Goal: Task Accomplishment & Management: Manage account settings

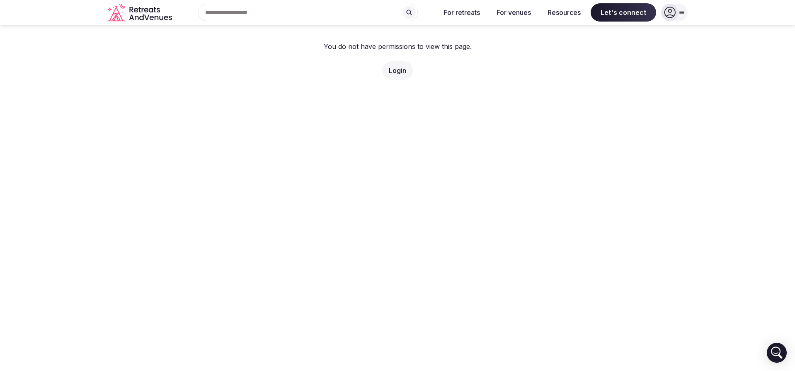
click at [394, 71] on link "Login" at bounding box center [397, 70] width 17 height 8
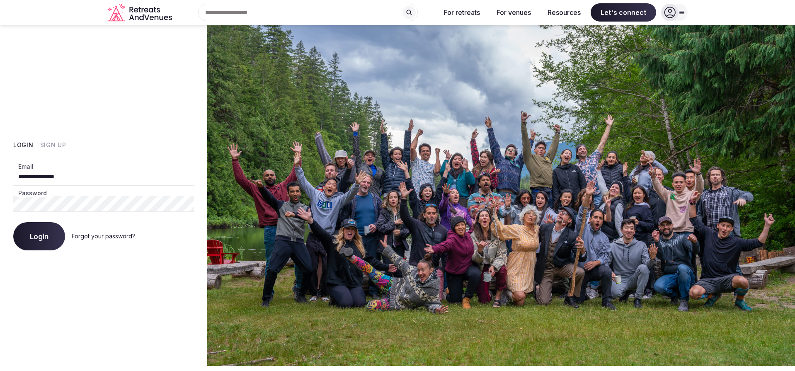
click at [672, 14] on icon at bounding box center [670, 13] width 12 height 12
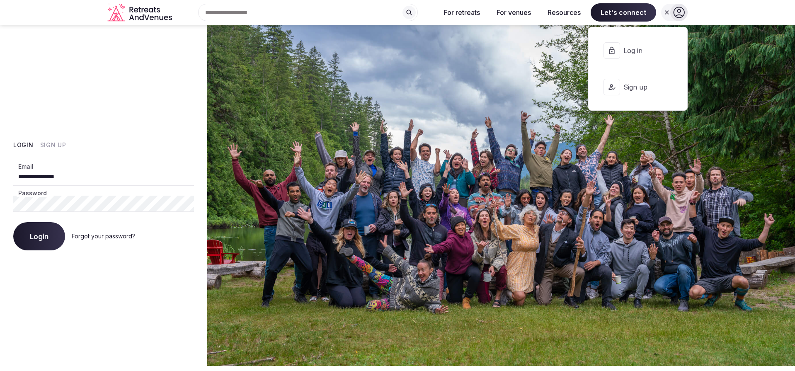
click at [649, 56] on button "Log in" at bounding box center [637, 50] width 85 height 33
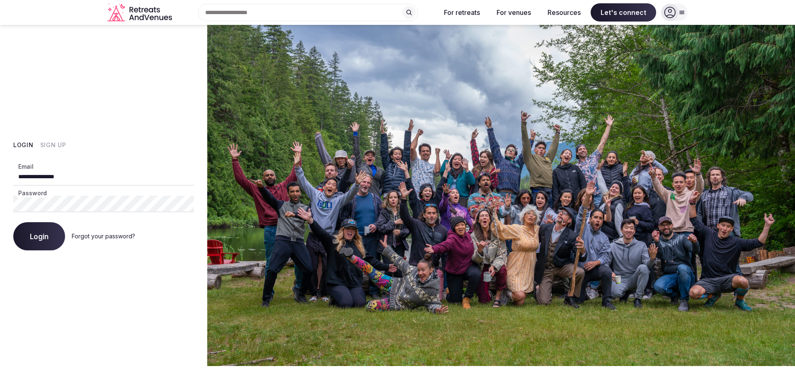
click at [33, 236] on span "Login" at bounding box center [39, 236] width 19 height 8
click at [35, 240] on span "Login" at bounding box center [39, 236] width 19 height 8
click at [49, 238] on button "Login" at bounding box center [39, 236] width 52 height 28
click at [47, 233] on span "Login" at bounding box center [39, 236] width 19 height 8
click at [49, 241] on button "Login" at bounding box center [39, 236] width 52 height 28
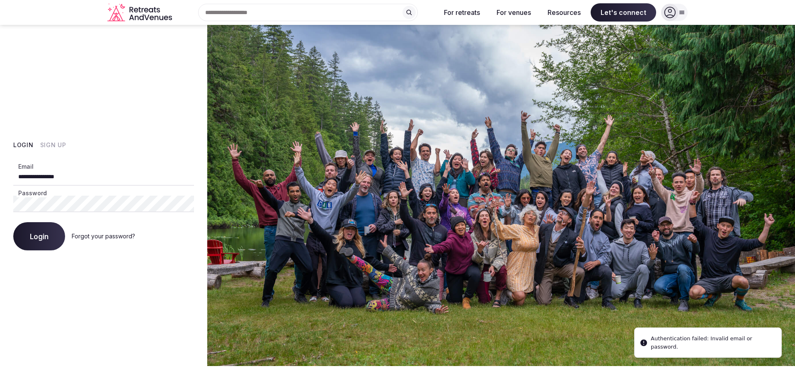
click at [97, 235] on link "Forgot your password?" at bounding box center [103, 236] width 63 height 7
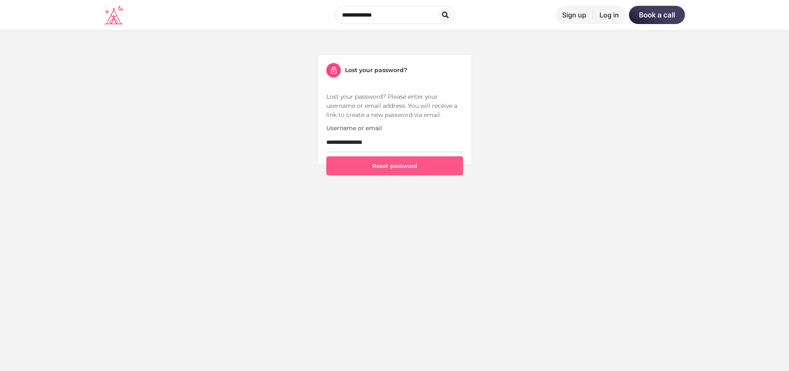
click at [441, 166] on button "Reset password" at bounding box center [394, 165] width 137 height 19
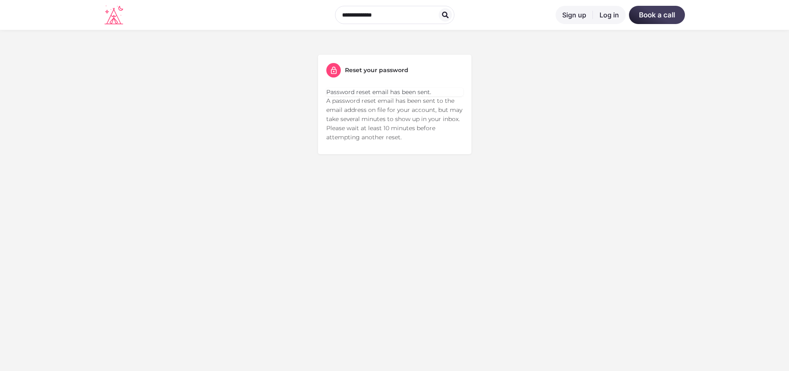
click at [602, 14] on link "Log in" at bounding box center [609, 15] width 33 height 18
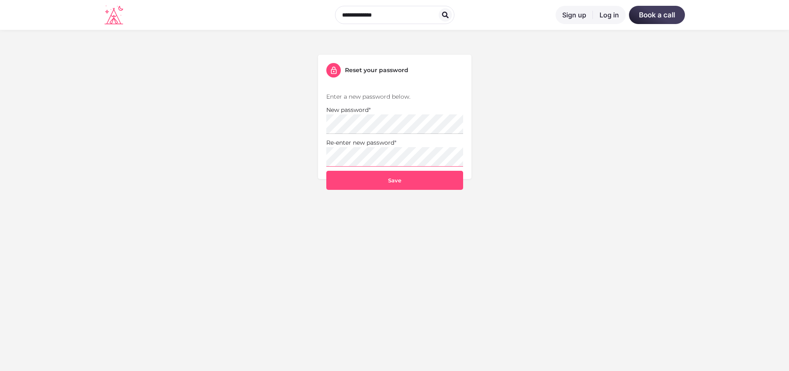
click at [326, 171] on button "Save" at bounding box center [394, 180] width 137 height 19
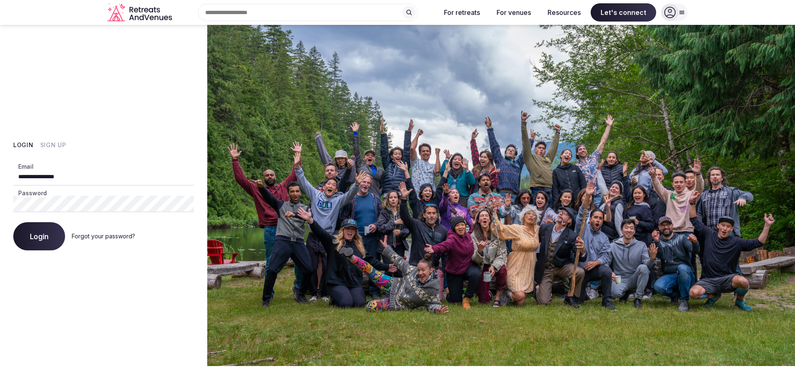
click at [33, 244] on button "Login" at bounding box center [39, 236] width 52 height 28
click at [13, 222] on button "Login" at bounding box center [39, 236] width 52 height 28
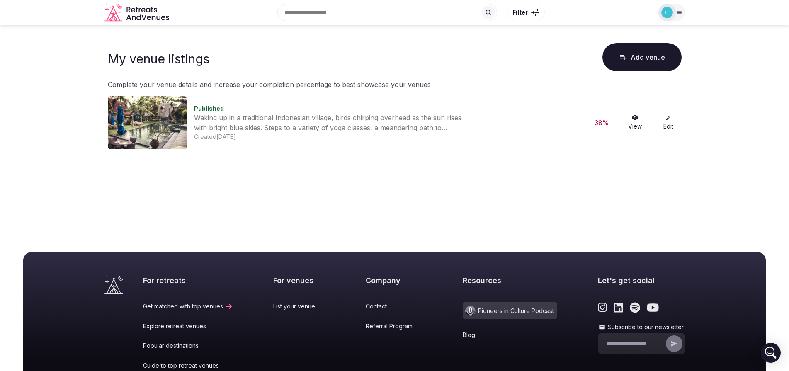
click at [629, 119] on link "View" at bounding box center [635, 123] width 27 height 16
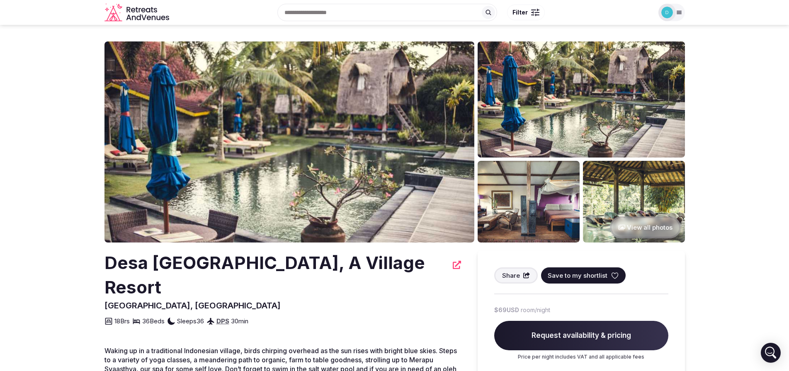
click at [684, 10] on div at bounding box center [679, 12] width 12 height 7
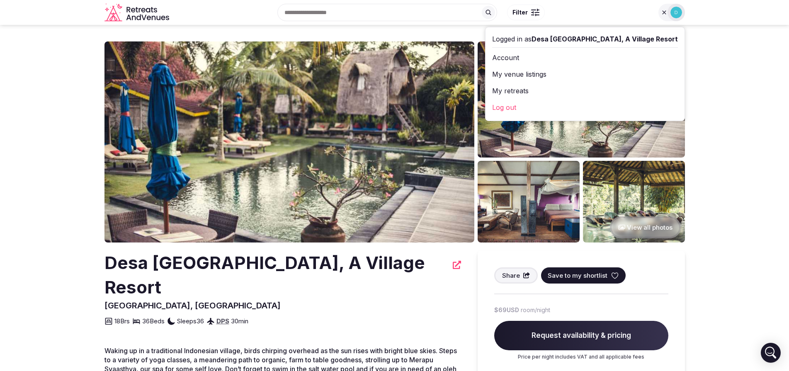
click at [592, 107] on link "Log out" at bounding box center [585, 107] width 186 height 13
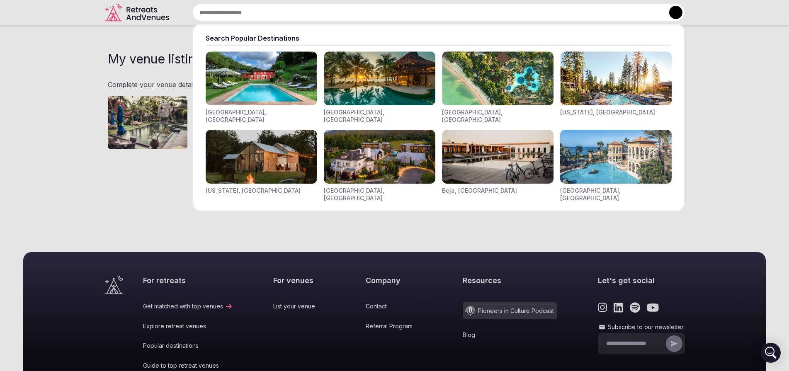
click at [322, 17] on input "text" at bounding box center [438, 12] width 493 height 17
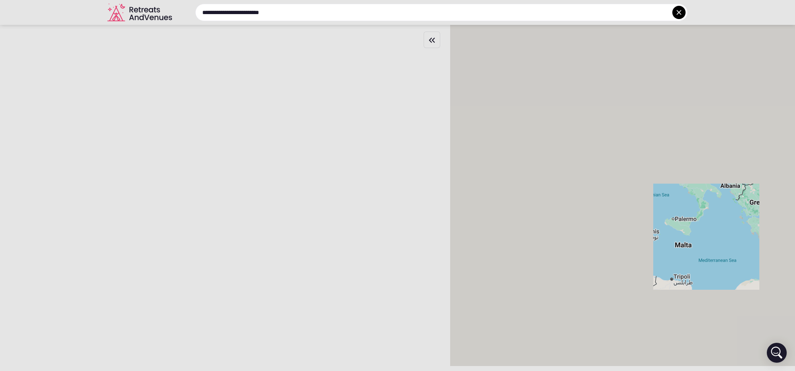
click at [523, 15] on input "**********" at bounding box center [441, 12] width 493 height 17
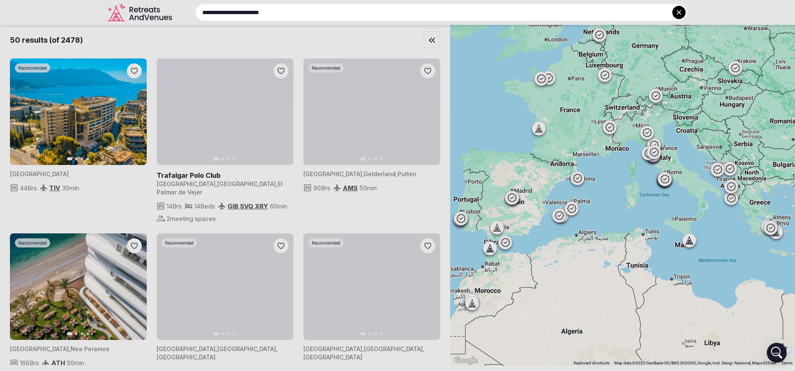
type input "**********"
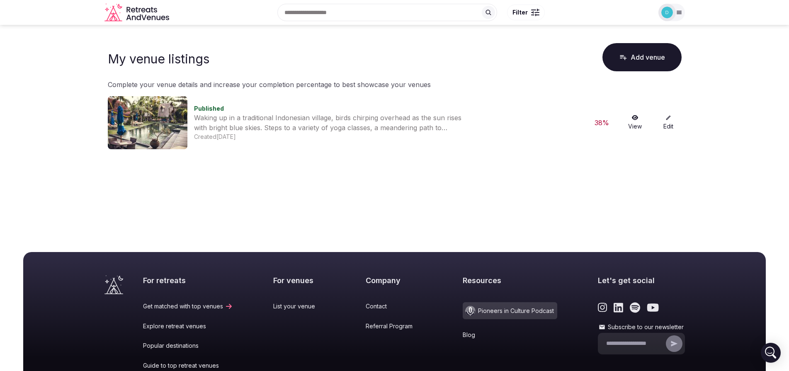
click at [524, 11] on span "Filter" at bounding box center [519, 12] width 15 height 8
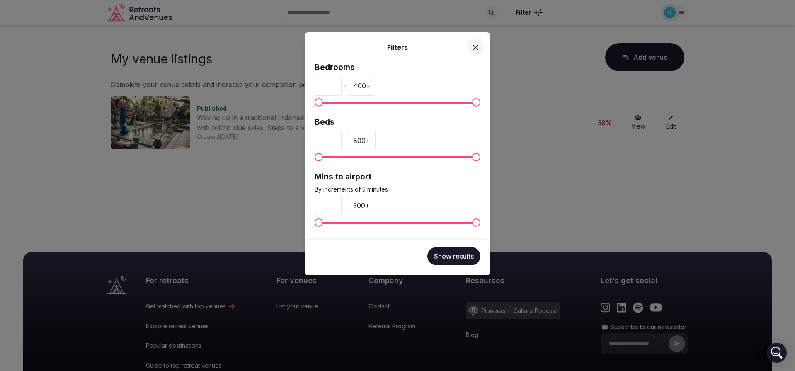
click at [561, 38] on div "Filters Bedrooms * - 400 + Beds * - 800 + Mins to airport By increments of 5 mi…" at bounding box center [397, 185] width 795 height 371
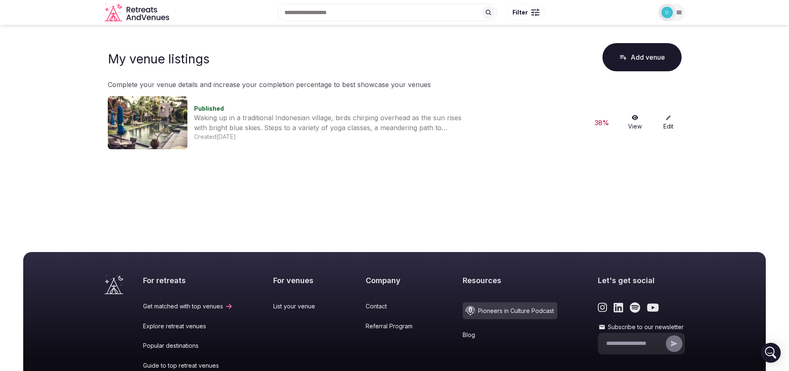
click at [681, 12] on icon at bounding box center [679, 12] width 5 height 3
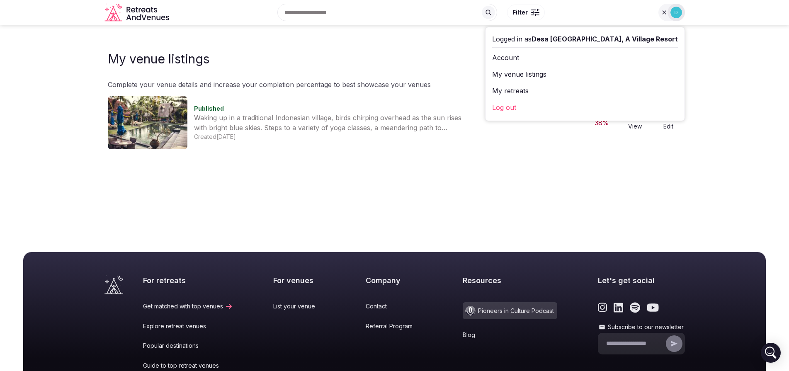
click at [569, 109] on link "Log out" at bounding box center [585, 107] width 186 height 13
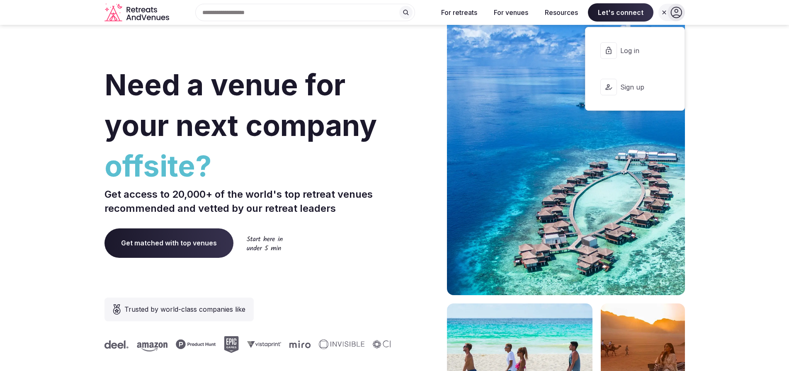
click at [650, 48] on span "Log in" at bounding box center [640, 50] width 40 height 9
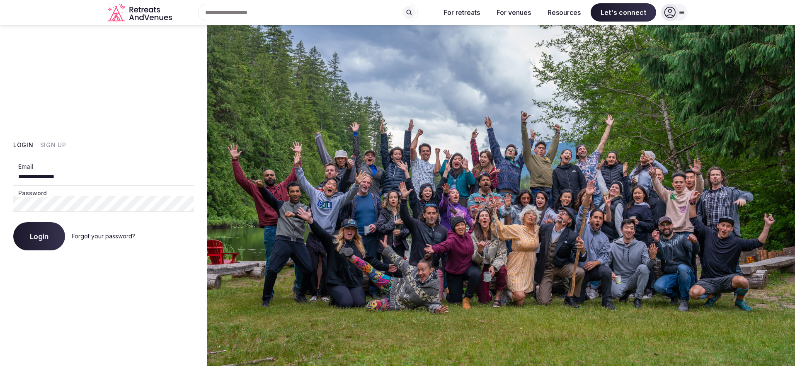
drag, startPoint x: 30, startPoint y: 178, endPoint x: 15, endPoint y: 178, distance: 14.9
click at [15, 178] on input "**********" at bounding box center [103, 177] width 181 height 17
type input "**********"
click at [13, 222] on button "Login" at bounding box center [39, 236] width 52 height 28
click at [49, 239] on button "Login" at bounding box center [39, 236] width 52 height 28
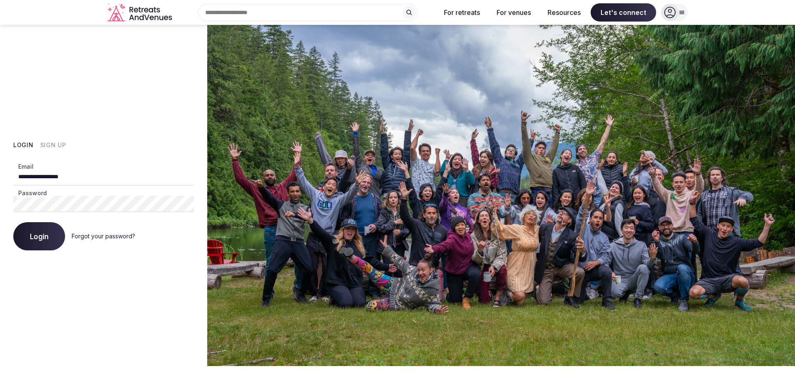
click at [54, 233] on button "Login" at bounding box center [39, 236] width 52 height 28
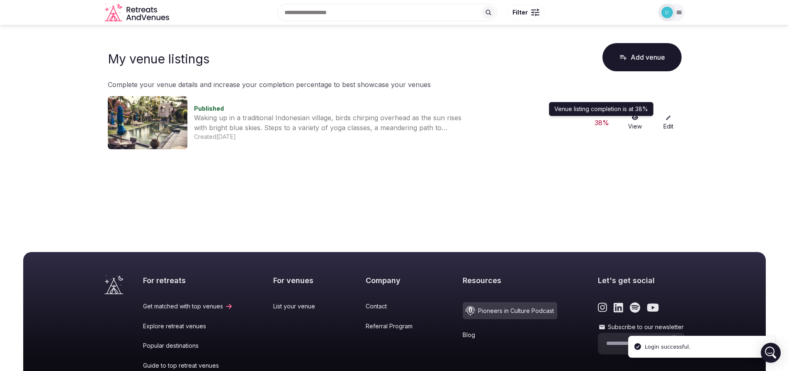
click at [600, 121] on div "38 %" at bounding box center [602, 123] width 27 height 10
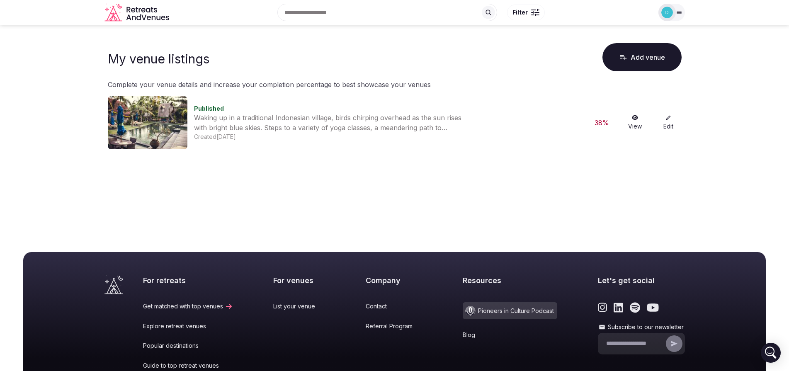
click at [636, 121] on link "View" at bounding box center [635, 123] width 27 height 16
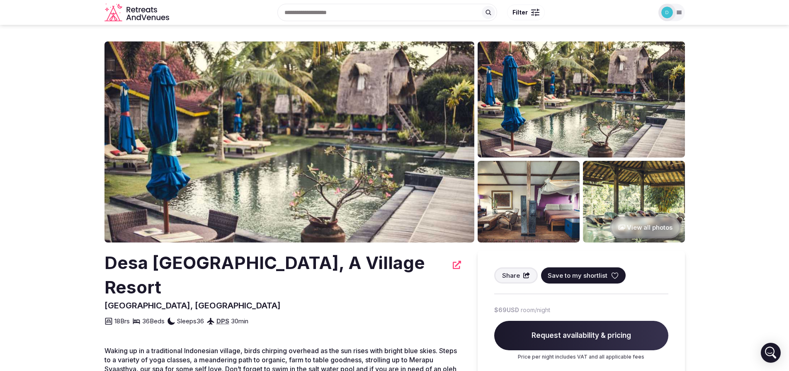
click at [446, 12] on input "text" at bounding box center [387, 12] width 220 height 17
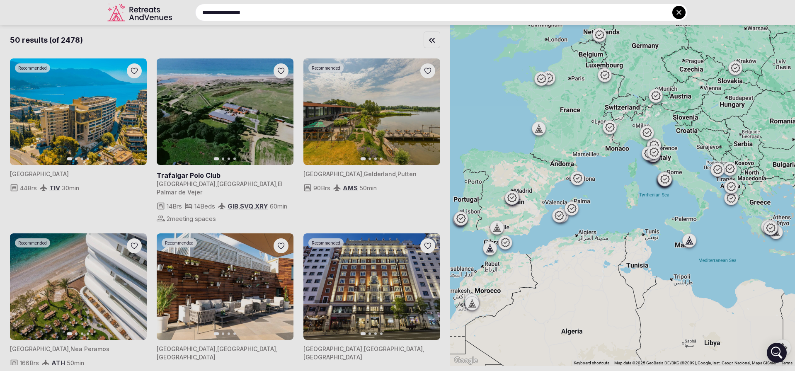
click at [600, 11] on input "**********" at bounding box center [441, 12] width 493 height 17
type input "**********"
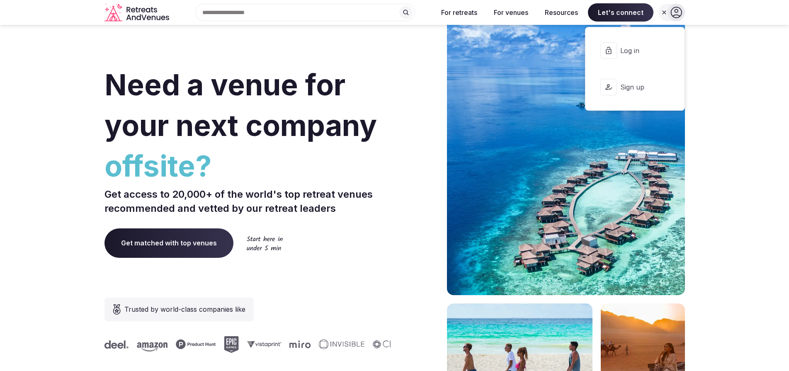
click at [648, 55] on span "Log in" at bounding box center [640, 50] width 40 height 9
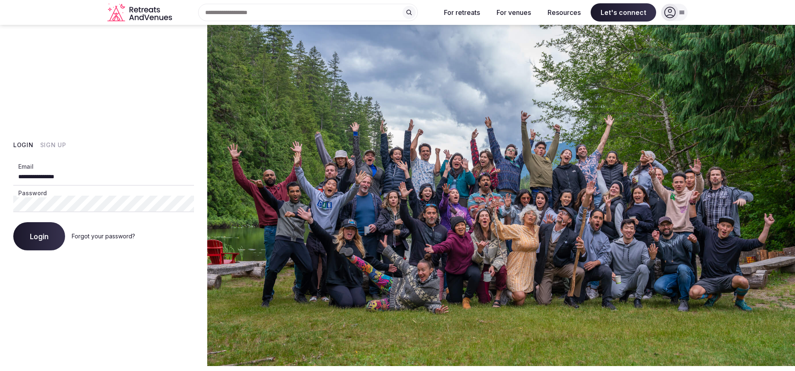
click at [51, 236] on button "Login" at bounding box center [39, 236] width 52 height 28
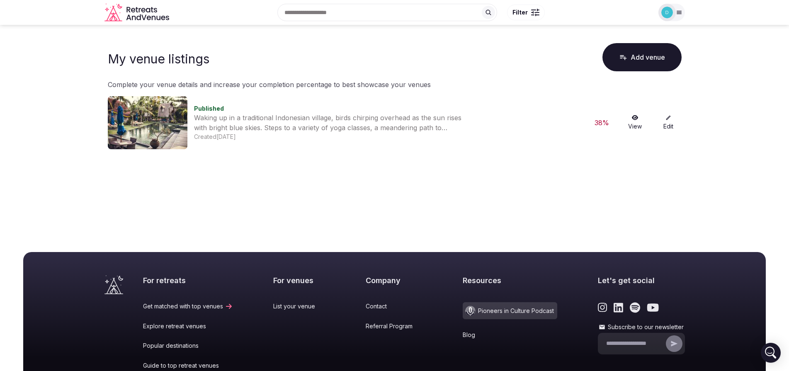
click at [643, 121] on link "View" at bounding box center [635, 123] width 27 height 16
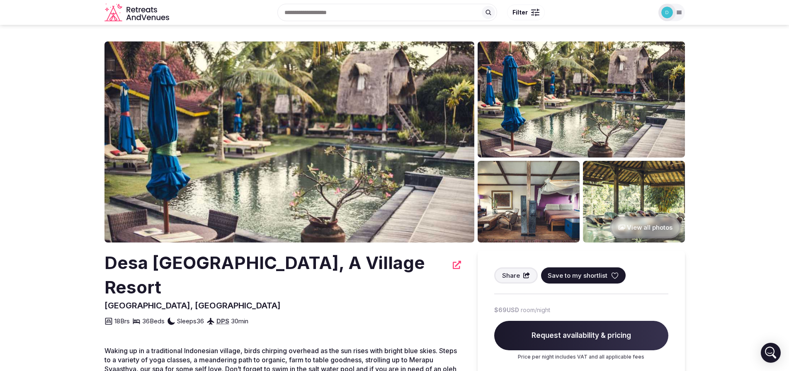
click at [678, 11] on icon at bounding box center [679, 12] width 5 height 3
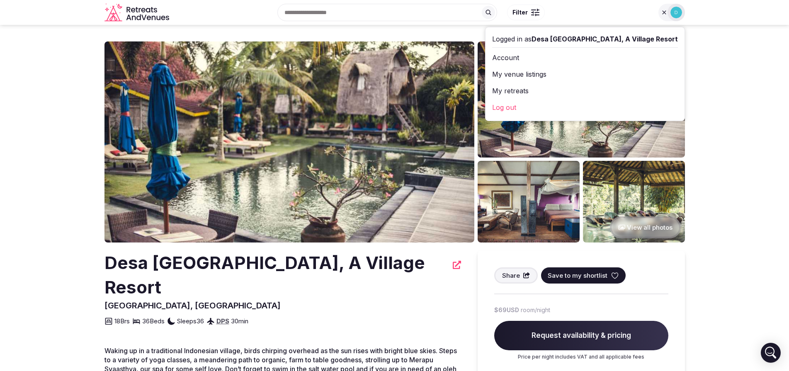
click at [576, 57] on link "Account" at bounding box center [585, 57] width 186 height 13
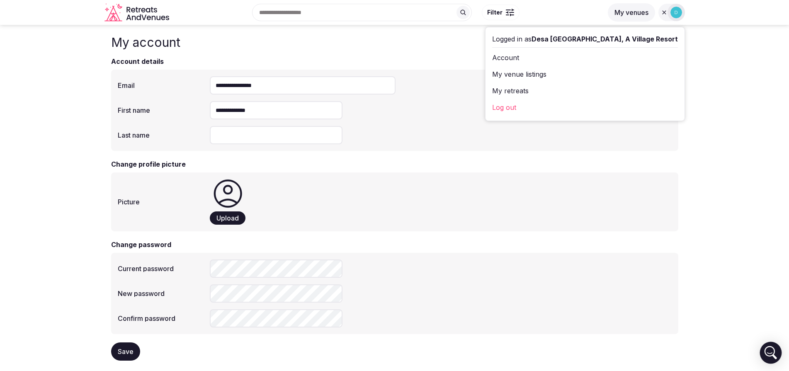
click at [768, 350] on icon "Open Intercom Messenger" at bounding box center [771, 353] width 20 height 20
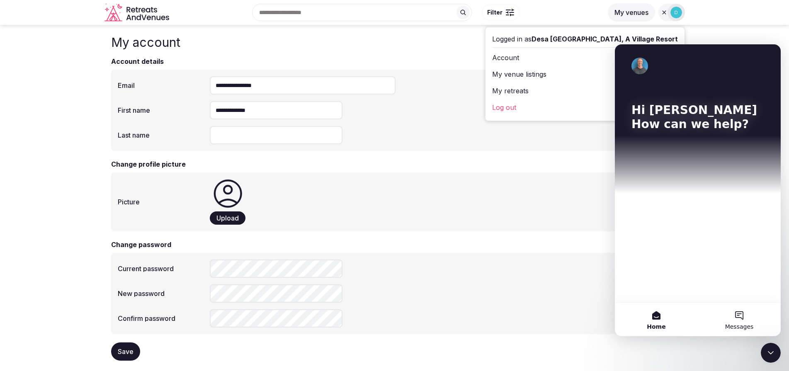
click at [743, 318] on button "Messages" at bounding box center [739, 319] width 83 height 33
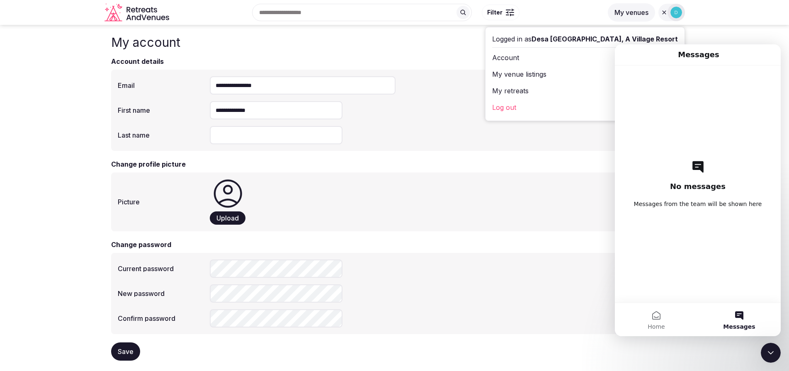
click at [702, 190] on h2 "No messages" at bounding box center [698, 187] width 56 height 10
click at [655, 321] on button "Home" at bounding box center [656, 319] width 83 height 33
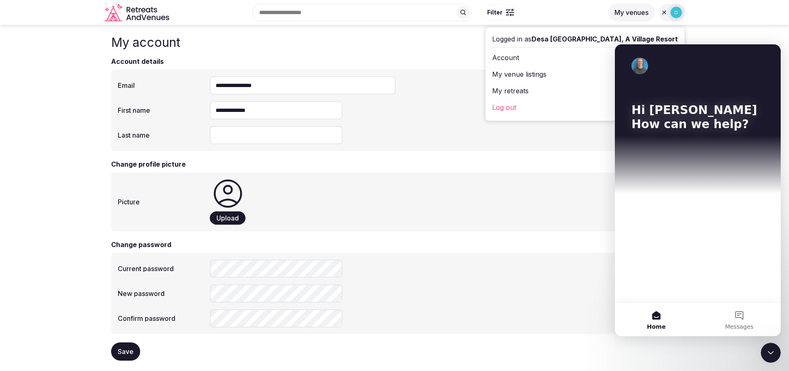
click at [668, 218] on div "Hi [PERSON_NAME] 👋 How can we help?" at bounding box center [698, 173] width 166 height 258
click at [663, 115] on p "Hi [PERSON_NAME]" at bounding box center [697, 110] width 133 height 14
click at [736, 318] on button "Messages" at bounding box center [739, 319] width 83 height 33
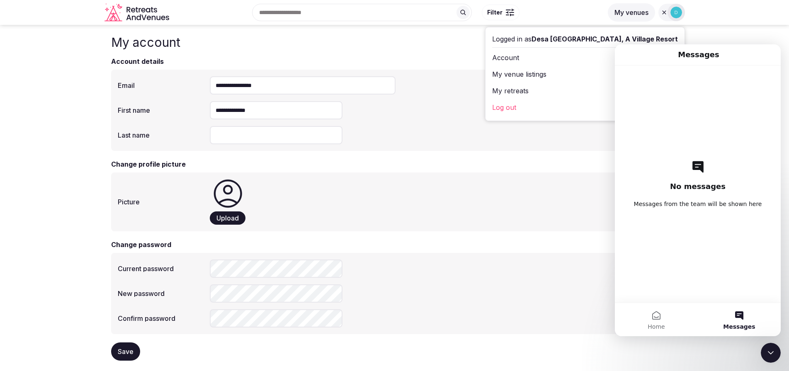
click at [692, 183] on h2 "No messages" at bounding box center [698, 187] width 56 height 10
click at [655, 311] on button "Home" at bounding box center [656, 319] width 83 height 33
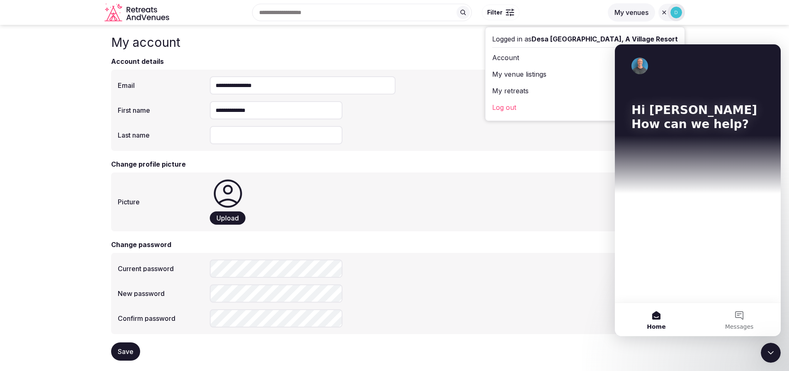
click at [647, 107] on p "Hi [PERSON_NAME]" at bounding box center [697, 110] width 133 height 14
click at [675, 10] on img at bounding box center [676, 13] width 12 height 12
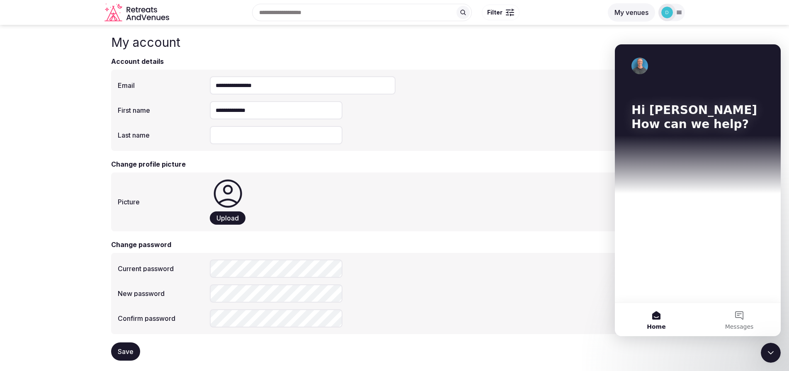
click at [141, 13] on icon "Retreats and Venues company logo" at bounding box center [137, 12] width 66 height 19
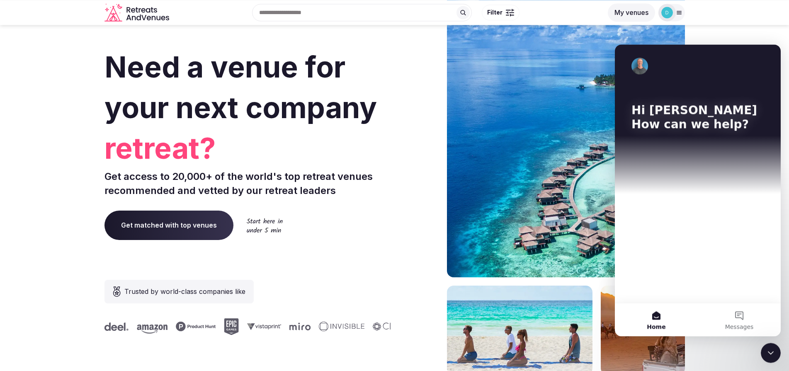
scroll to position [80, 0]
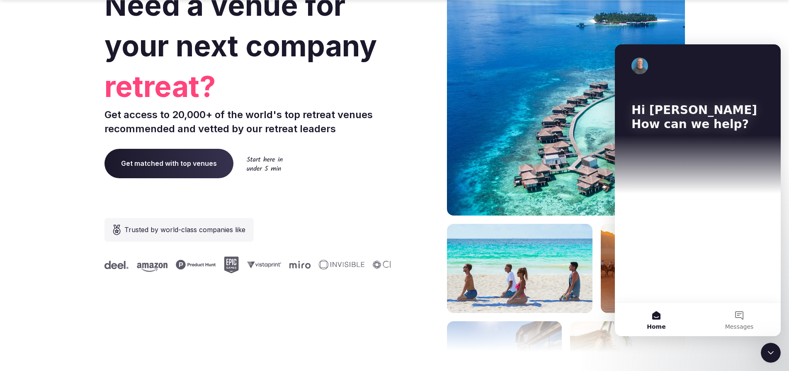
drag, startPoint x: 661, startPoint y: 317, endPoint x: 684, endPoint y: 181, distance: 137.9
click at [661, 315] on button "Home" at bounding box center [656, 319] width 83 height 33
click at [684, 181] on div "Hi [PERSON_NAME] 👋 How can we help?" at bounding box center [697, 118] width 149 height 149
click at [727, 31] on section "Need a venue for your next company offsite? Get access to 20,000+ of the world'…" at bounding box center [394, 169] width 789 height 500
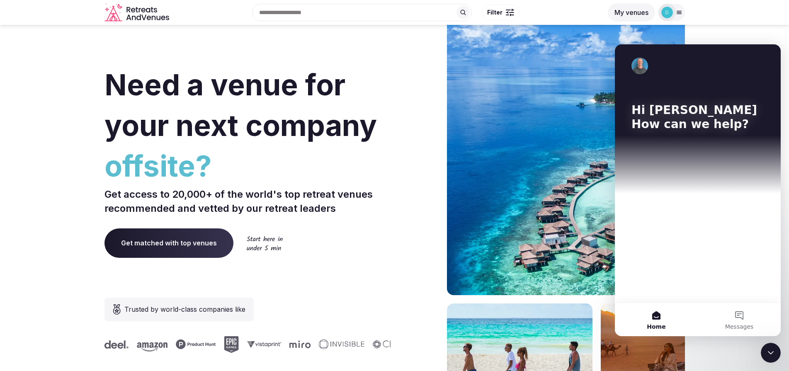
click at [680, 13] on icon at bounding box center [679, 12] width 7 height 7
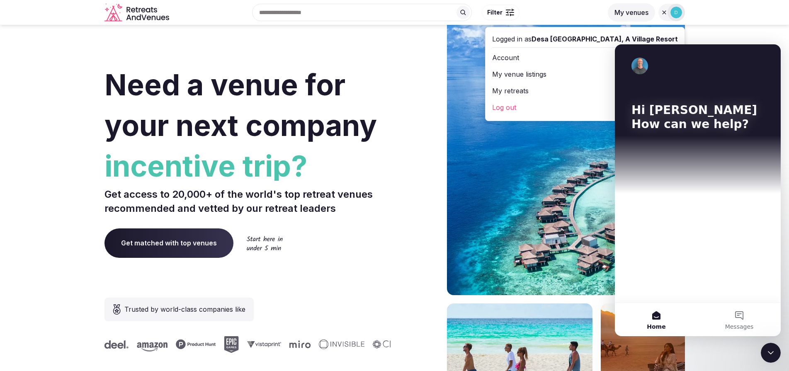
click at [595, 72] on link "My venue listings" at bounding box center [585, 74] width 186 height 13
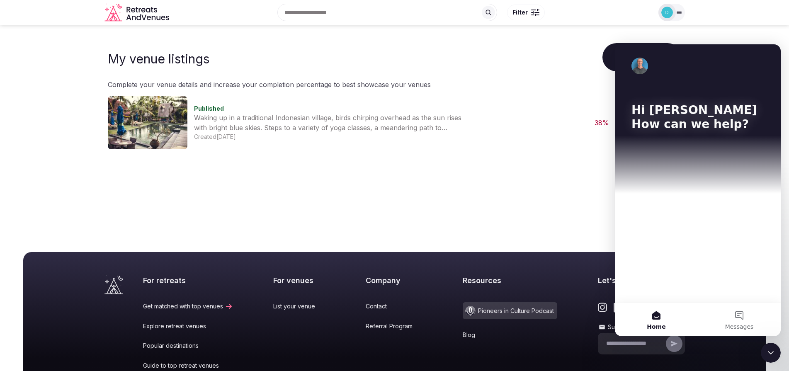
click at [519, 156] on main "My venue listings Add venue Complete your venue details and increase your compl…" at bounding box center [394, 127] width 789 height 204
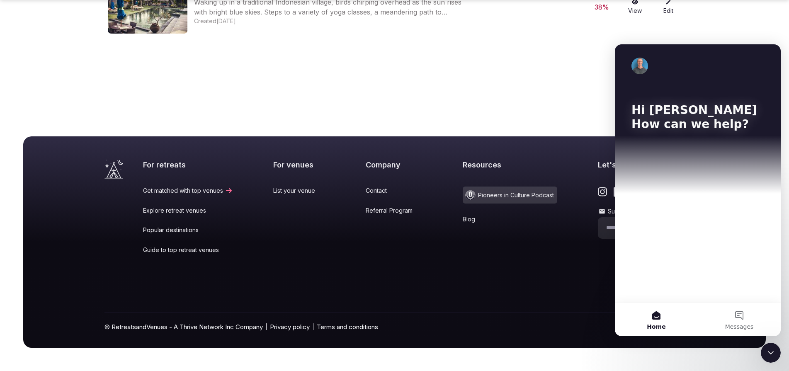
click at [366, 196] on div "Company Contact Referral Program" at bounding box center [394, 213] width 57 height 106
click at [366, 192] on link "Contact" at bounding box center [394, 191] width 57 height 8
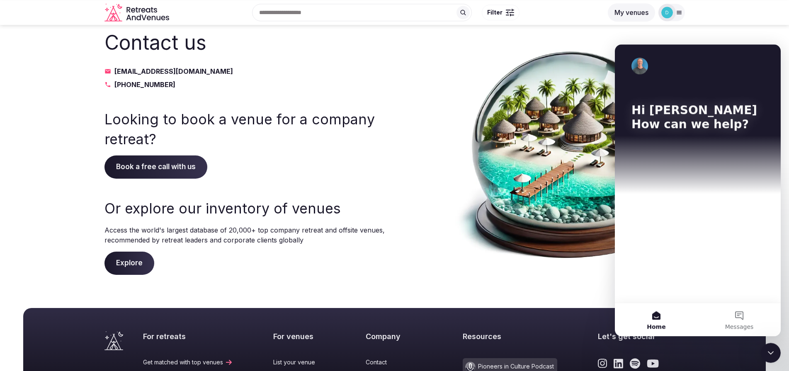
scroll to position [13, 0]
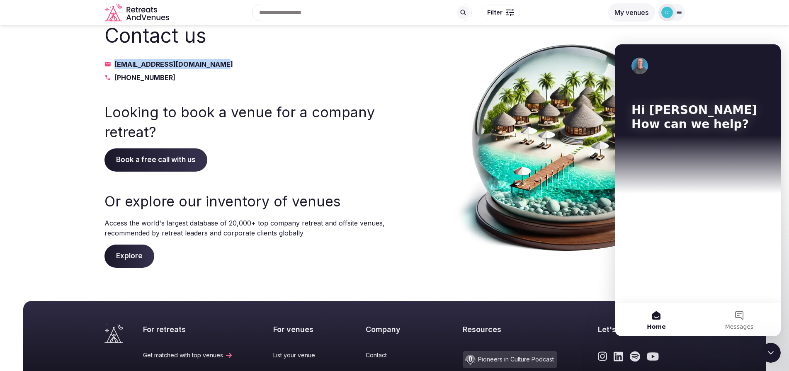
drag, startPoint x: 244, startPoint y: 56, endPoint x: 210, endPoint y: 71, distance: 37.1
click at [210, 71] on div "Contact us [EMAIL_ADDRESS][DOMAIN_NAME] [PHONE_NUMBER]" at bounding box center [245, 52] width 282 height 61
copy link "[EMAIL_ADDRESS][DOMAIN_NAME]"
click at [638, 14] on button "My venues" at bounding box center [631, 12] width 47 height 18
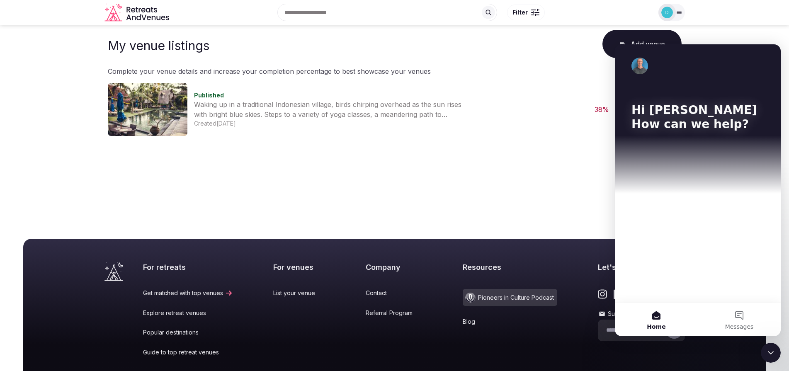
click at [582, 67] on p "Complete your venue details and increase your completion percentage to best sho…" at bounding box center [395, 71] width 574 height 10
